Goal: Task Accomplishment & Management: Manage account settings

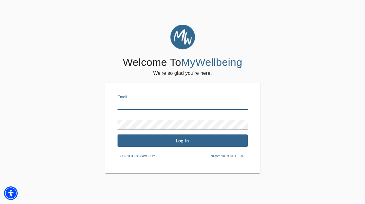
type input "[EMAIL_ADDRESS][DOMAIN_NAME]"
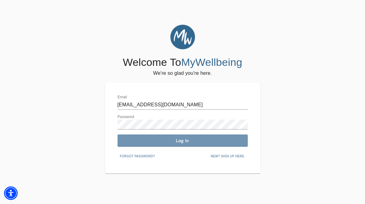
click at [175, 141] on span "Log In" at bounding box center [182, 141] width 125 height 6
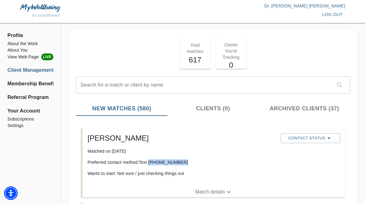
drag, startPoint x: 149, startPoint y: 162, endPoint x: 187, endPoint y: 162, distance: 37.5
click at [187, 162] on p "Preferred contact method: Text [PHONE_NUMBER]" at bounding box center [181, 163] width 188 height 6
copy p "[PHONE_NUMBER]"
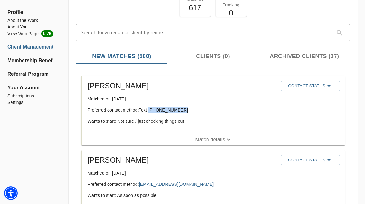
scroll to position [54, 0]
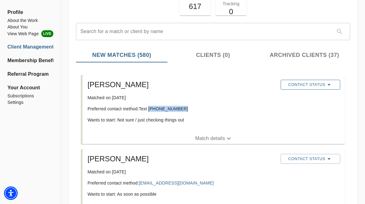
click at [321, 82] on span "Contact Status" at bounding box center [309, 84] width 53 height 7
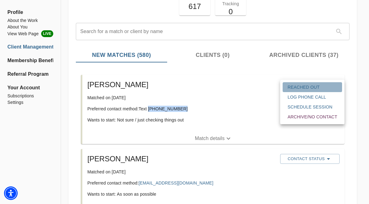
click at [323, 85] on span "Reached Out" at bounding box center [313, 87] width 50 height 6
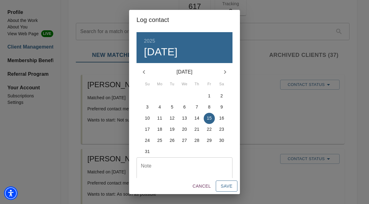
click at [229, 184] on span "Save" at bounding box center [227, 187] width 12 height 8
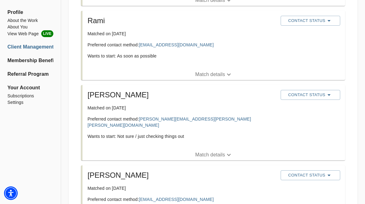
scroll to position [353, 0]
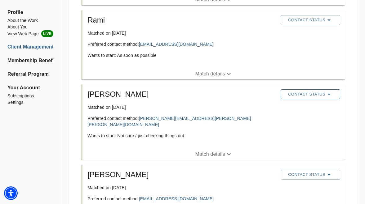
click at [325, 94] on icon "button" at bounding box center [328, 94] width 7 height 7
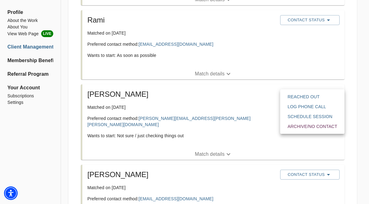
click at [313, 126] on span "Archive/No contact" at bounding box center [313, 127] width 50 height 6
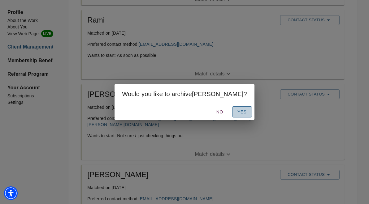
click at [237, 112] on span "Yes" at bounding box center [242, 112] width 10 height 8
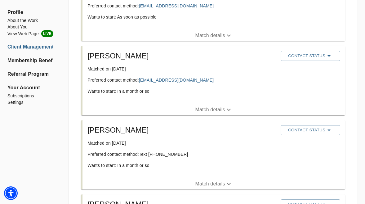
scroll to position [393, 0]
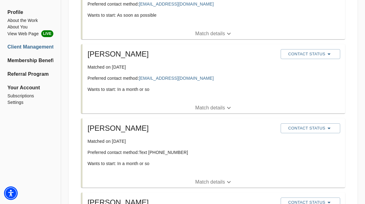
click at [220, 182] on p "Match details" at bounding box center [210, 182] width 30 height 7
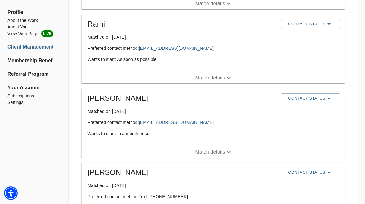
scroll to position [345, 0]
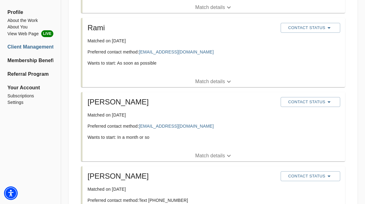
click at [221, 157] on p "Match details" at bounding box center [210, 155] width 30 height 7
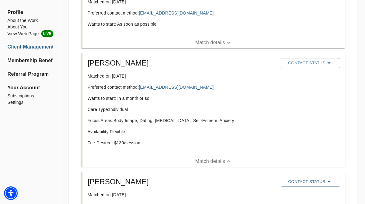
scroll to position [390, 0]
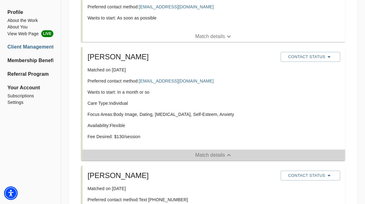
click at [221, 157] on p "Match details" at bounding box center [210, 155] width 30 height 7
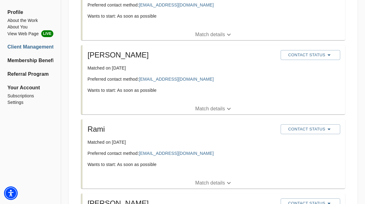
scroll to position [241, 0]
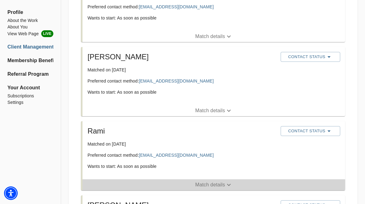
click at [213, 185] on p "Match details" at bounding box center [210, 185] width 30 height 7
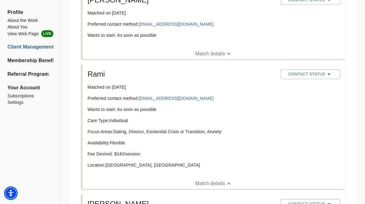
scroll to position [303, 0]
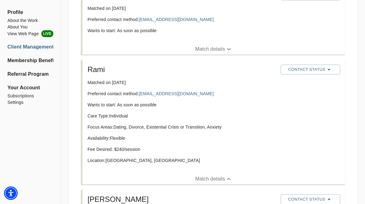
click at [214, 182] on p "Match details" at bounding box center [210, 179] width 30 height 7
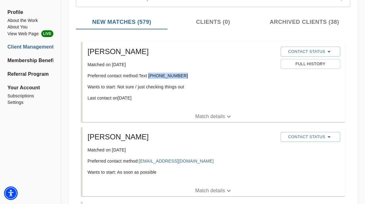
scroll to position [89, 0]
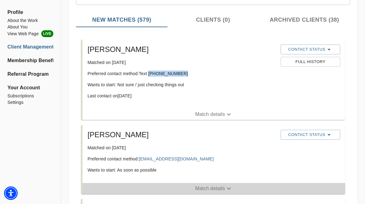
click at [213, 186] on p "Match details" at bounding box center [210, 188] width 30 height 7
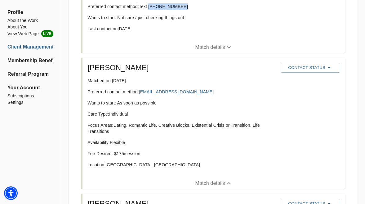
scroll to position [160, 0]
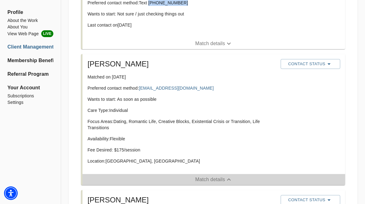
click at [215, 178] on p "Match details" at bounding box center [210, 179] width 30 height 7
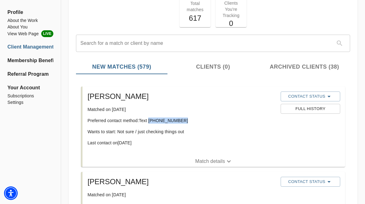
scroll to position [42, 0]
click at [36, 33] on li "View Web Page LIVE" at bounding box center [30, 33] width 46 height 7
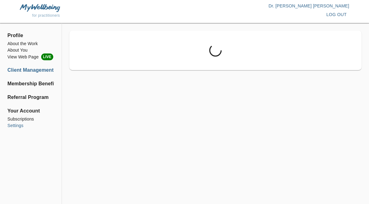
click at [21, 126] on li "Settings" at bounding box center [30, 126] width 47 height 7
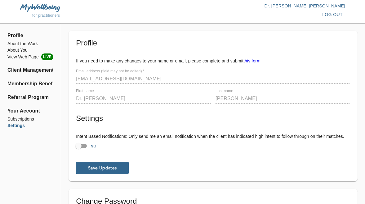
click at [256, 62] on link "this form" at bounding box center [251, 61] width 17 height 5
